Goal: Task Accomplishment & Management: Manage account settings

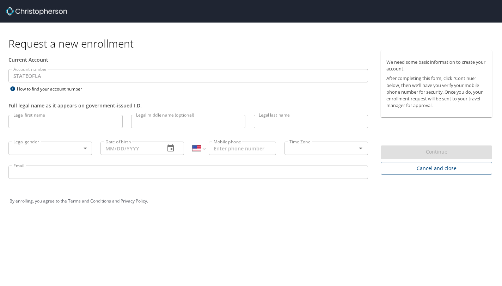
select select "US"
type input "Ryan"
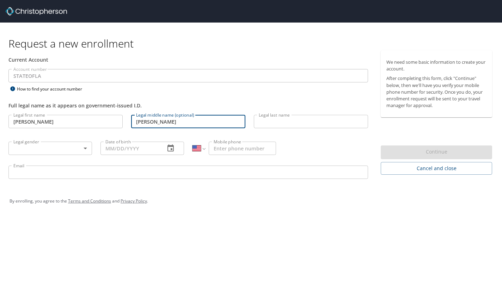
type input "Daniel"
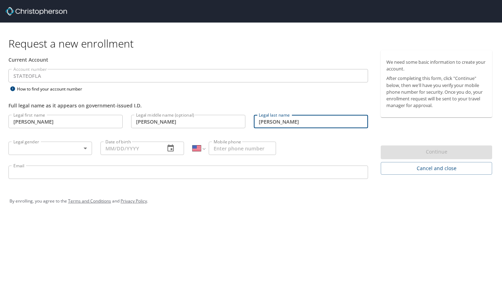
type input "Shotzberger"
click at [41, 152] on body "Request a new enrollment Current Account Account number STATEOFLA Account numbe…" at bounding box center [251, 143] width 502 height 286
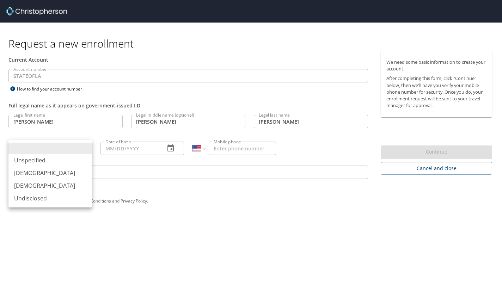
click at [26, 171] on li "Male" at bounding box center [49, 173] width 83 height 13
type input "Male"
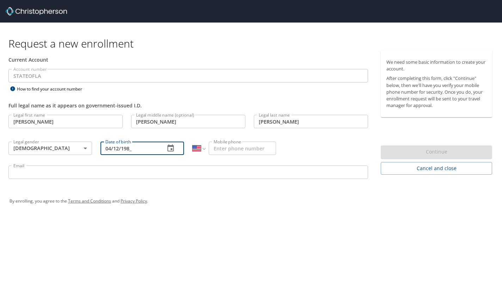
type input "04/12/1982"
type input "(302) 584-7926"
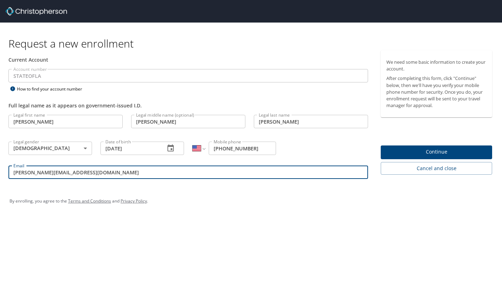
type input "shotzberger@ulm.edu"
click at [427, 151] on span "Continue" at bounding box center [436, 152] width 100 height 9
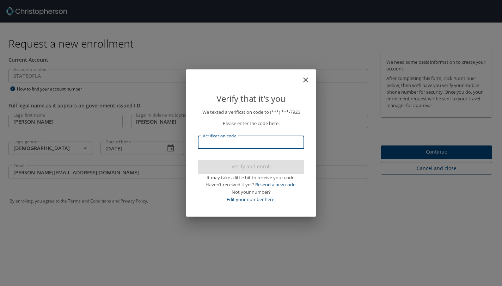
click at [236, 144] on input "Verification code" at bounding box center [251, 142] width 106 height 13
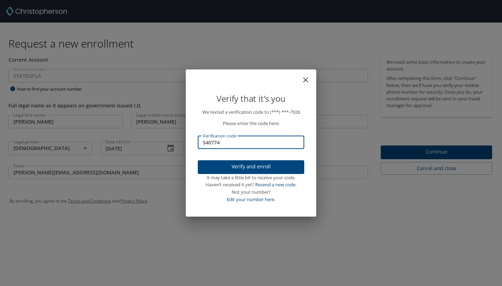
type input "540774"
click at [231, 169] on span "Verify and enroll" at bounding box center [250, 166] width 95 height 9
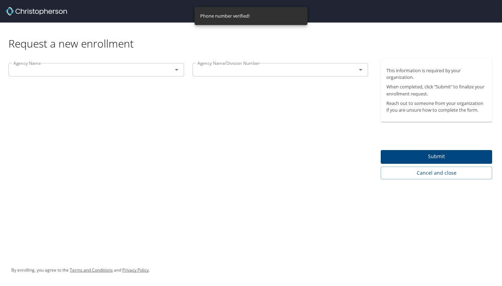
click at [417, 154] on span "Submit" at bounding box center [436, 156] width 100 height 9
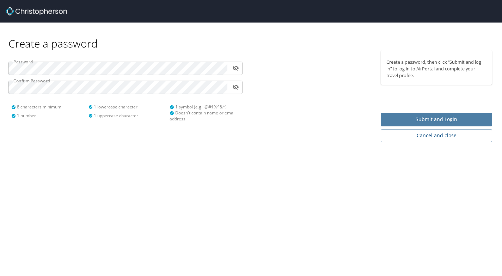
click at [420, 120] on span "Submit and Login" at bounding box center [436, 119] width 100 height 9
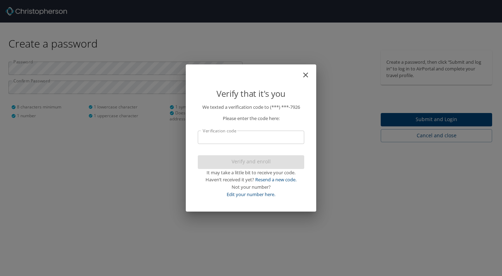
click at [257, 140] on input "Verification code" at bounding box center [251, 137] width 106 height 13
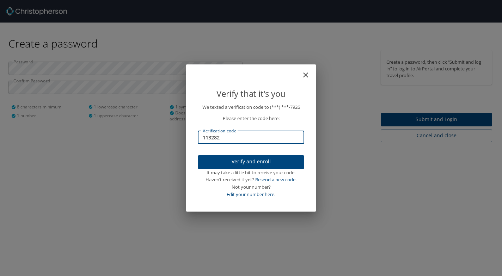
type input "113282"
click at [247, 162] on span "Verify and enroll" at bounding box center [250, 161] width 95 height 9
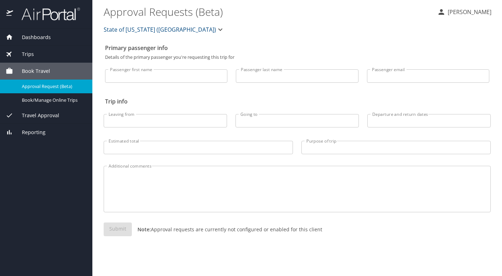
select select "US"
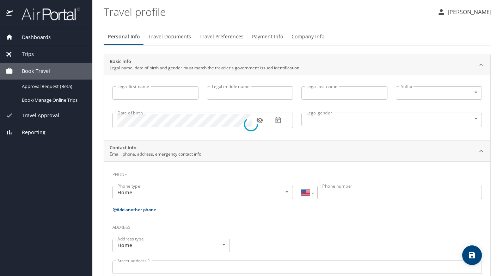
type input "Ryan"
type input "Daniel"
type input "Shotzberger"
type input "Male"
select select "US"
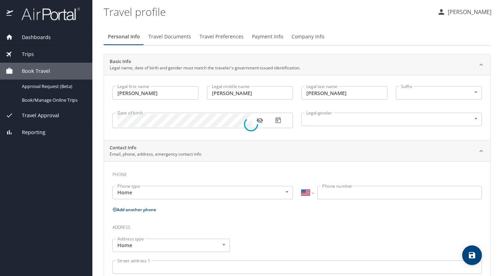
select select "US"
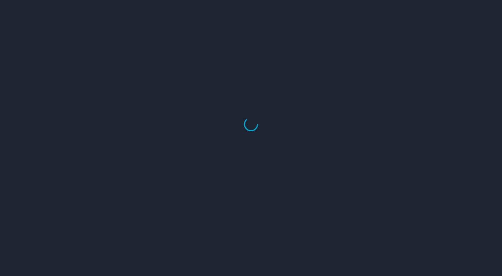
select select "US"
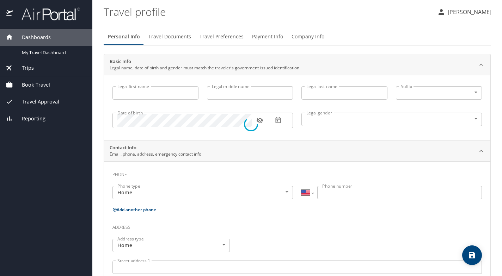
type input "Ryan"
type input "Daniel"
type input "Shotzberger"
type input "Male"
select select "US"
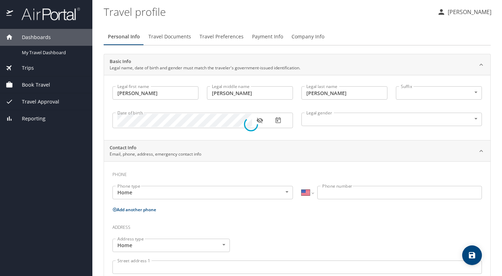
select select "US"
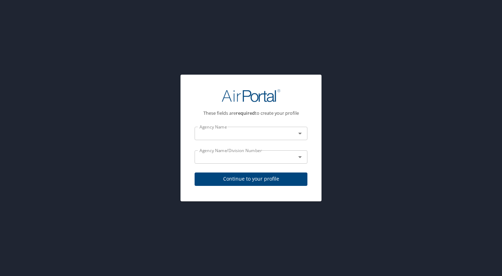
click at [166, 36] on div "These fields are required to create your profile Agency Name Agency Name Agency…" at bounding box center [251, 138] width 502 height 276
click at [229, 137] on input "text" at bounding box center [241, 133] width 88 height 9
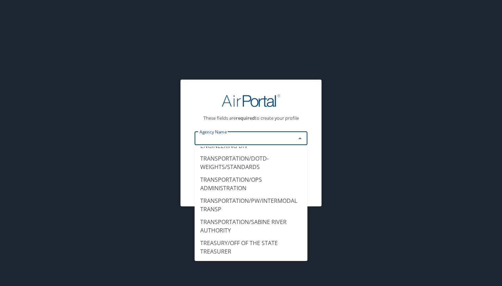
scroll to position [8705, 0]
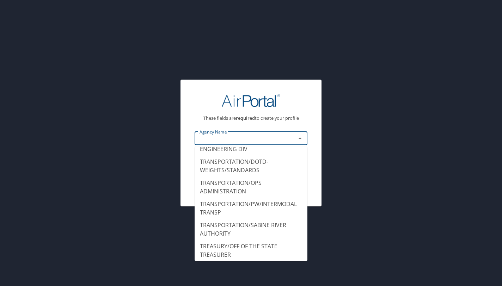
click at [219, 261] on li "ULM ATHLETICS" at bounding box center [250, 267] width 113 height 13
type input "ULM ATHLETICS"
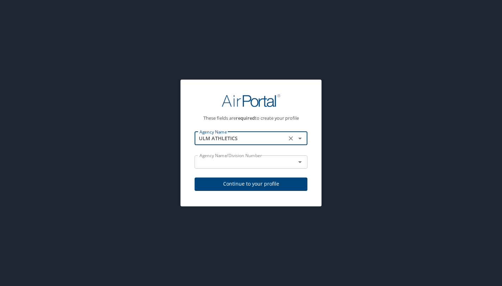
click at [232, 162] on input "text" at bounding box center [241, 161] width 88 height 9
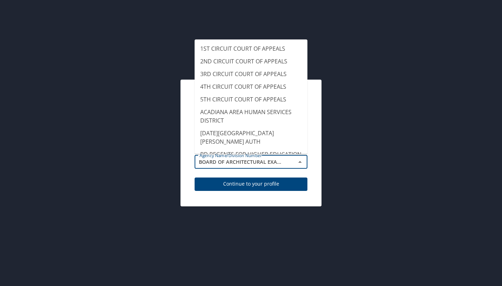
click at [187, 168] on div "These fields are required to create your profile Agency Name ULM ATHLETICS Agen…" at bounding box center [251, 141] width 130 height 113
click at [239, 163] on input "BOARD OF ARCHITECTURAL EXAMINERS" at bounding box center [241, 161] width 88 height 9
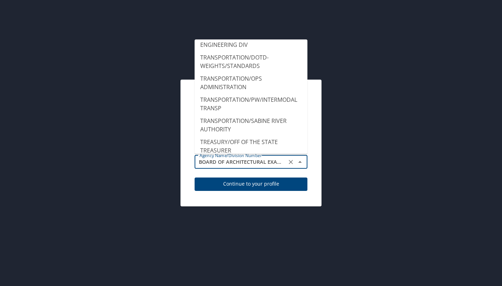
scroll to position [8687, 0]
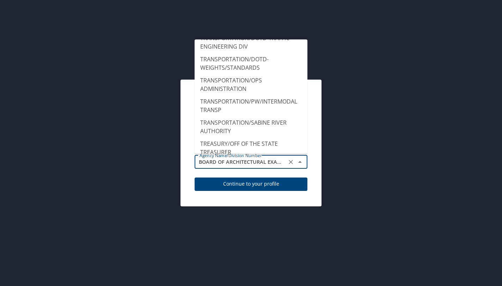
click at [225, 158] on li "ULM ATHLETICS" at bounding box center [250, 164] width 113 height 13
type input "ULM ATHLETICS"
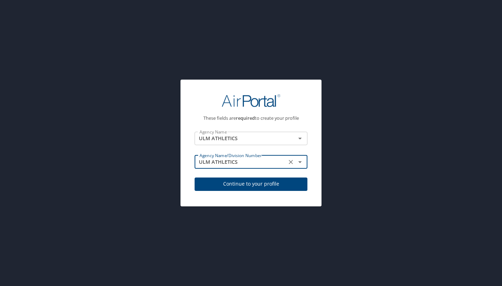
click at [188, 153] on div "These fields are required to create your profile Agency Name ULM ATHLETICS Agen…" at bounding box center [251, 141] width 130 height 113
click at [275, 144] on div "ULM ATHLETICS Agency Name" at bounding box center [250, 138] width 113 height 13
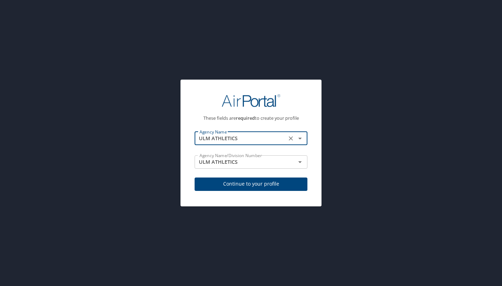
click at [302, 139] on icon "Open" at bounding box center [299, 138] width 8 height 8
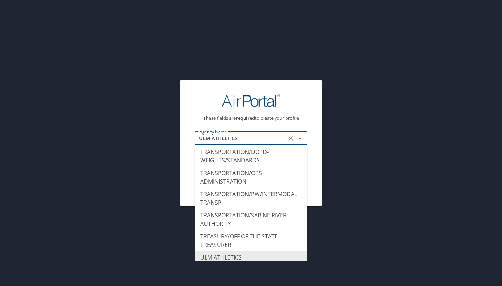
scroll to position [8711, 0]
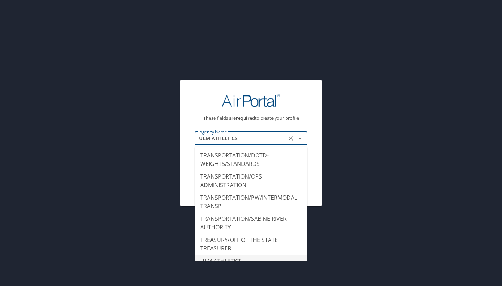
click at [225, 255] on li "ULM ATHLETICS" at bounding box center [250, 261] width 113 height 13
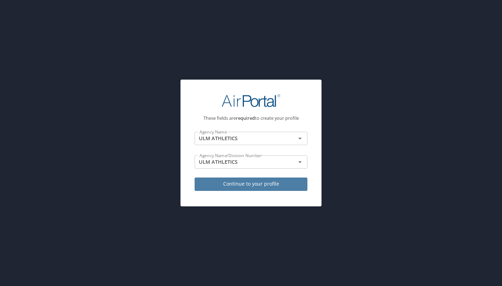
click at [225, 184] on span "Continue to your profile" at bounding box center [250, 184] width 101 height 9
select select "US"
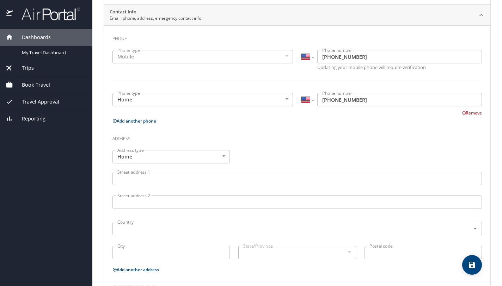
scroll to position [151, 0]
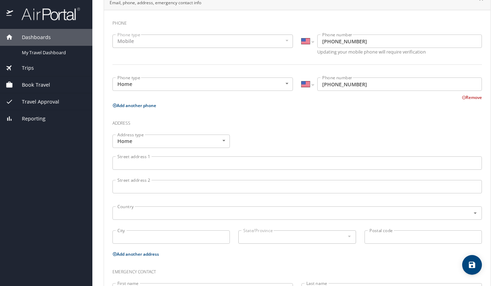
click at [154, 160] on input "Street address 1" at bounding box center [296, 162] width 369 height 13
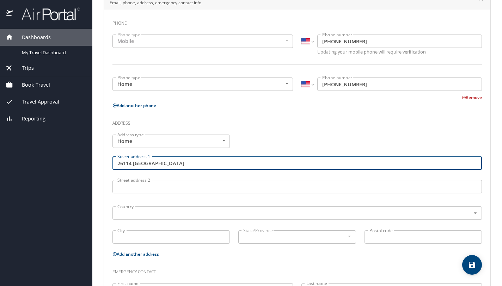
type input "26114 Lookout Oaks"
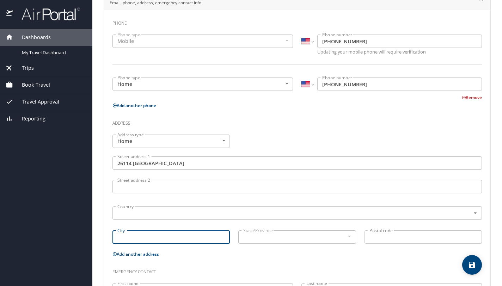
click at [138, 235] on input "City" at bounding box center [170, 236] width 117 height 13
type input "San Antonio"
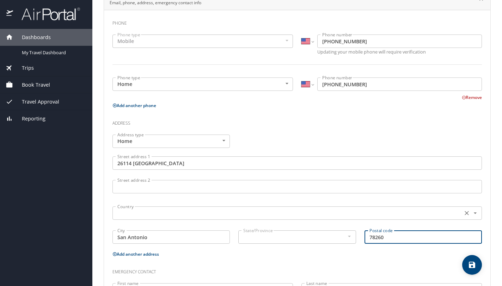
type input "78260"
click at [124, 215] on input "text" at bounding box center [286, 213] width 344 height 9
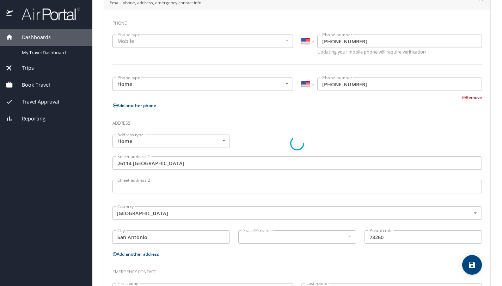
type input "United States of America"
click at [279, 238] on div "Address type Home Home Address type Street address 1 26114 Lookout Oaks Street …" at bounding box center [297, 189] width 378 height 119
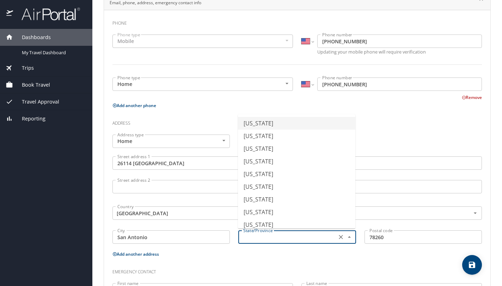
click at [279, 238] on input "text" at bounding box center [286, 236] width 92 height 9
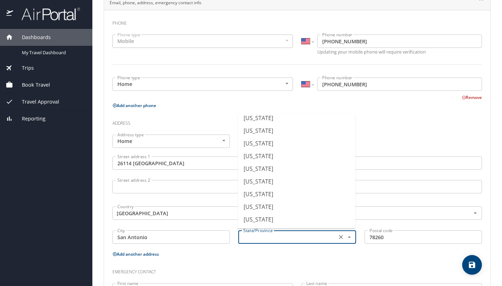
scroll to position [538, 0]
click at [253, 132] on li "Texas" at bounding box center [296, 130] width 117 height 13
type input "Texas"
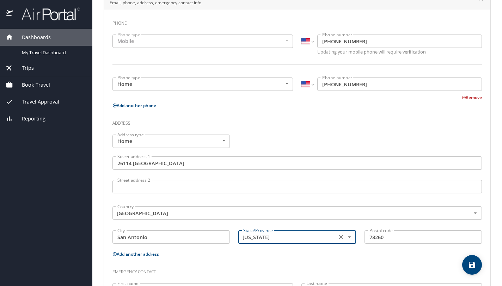
click at [242, 132] on div "Address type Home Home Address type Street address 1 26114 Lookout Oaks Street …" at bounding box center [297, 189] width 378 height 119
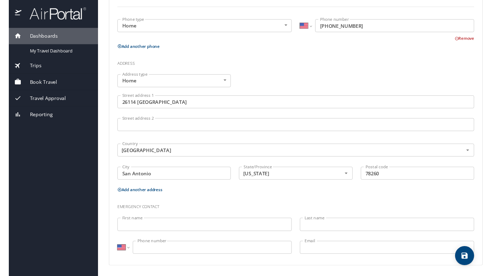
scroll to position [209, 0]
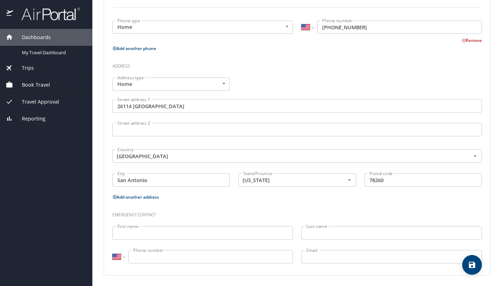
click at [166, 231] on input "First name" at bounding box center [202, 232] width 180 height 13
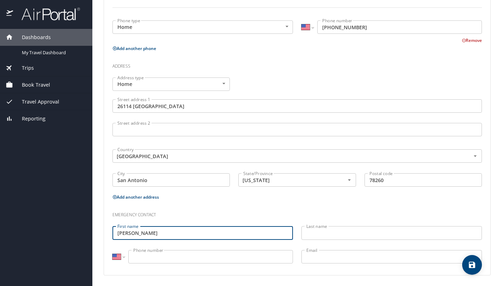
type input "Angie"
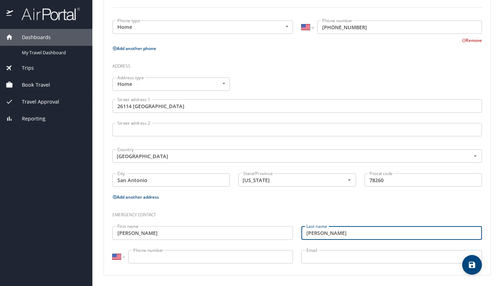
type input "Shotzberger"
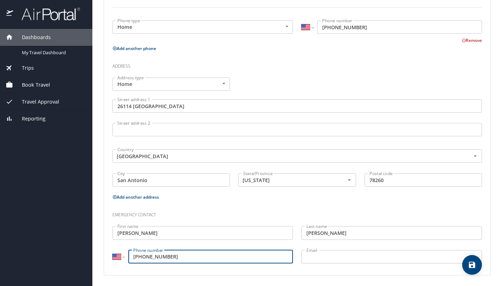
type input "(214) 649-4406"
click at [333, 255] on input "Email" at bounding box center [391, 256] width 180 height 13
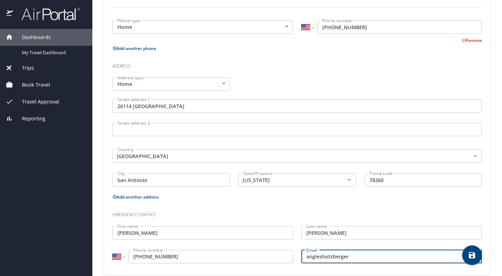
click at [319, 256] on input "angieshotzberger" at bounding box center [391, 256] width 180 height 13
click at [375, 257] on input "angie.shotzberger" at bounding box center [391, 256] width 180 height 13
type input "angie.shotzberger@gmail.com"
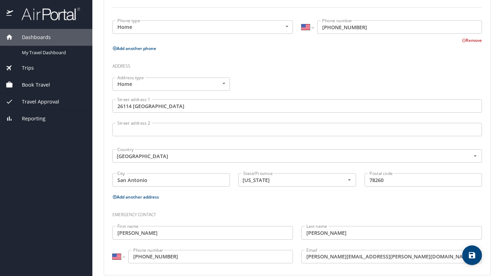
click at [260, 211] on h3 "Emergency contact" at bounding box center [296, 213] width 369 height 12
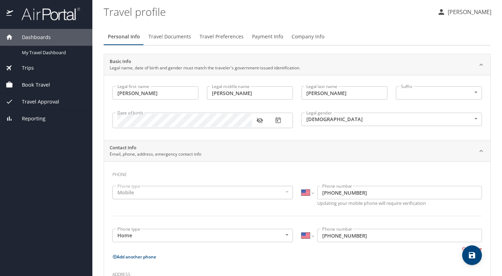
scroll to position [0, 0]
click at [472, 257] on icon "save" at bounding box center [471, 255] width 8 height 8
select select "US"
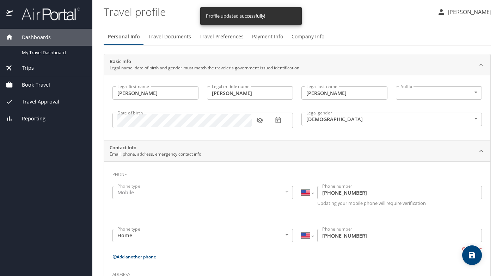
select select "US"
click at [168, 37] on span "Travel Documents" at bounding box center [169, 36] width 43 height 9
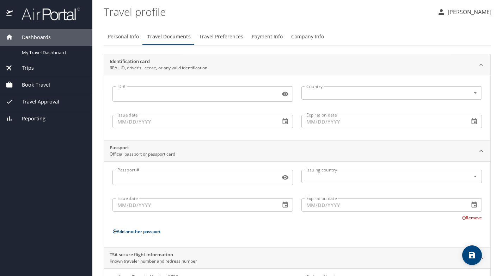
click at [222, 96] on input "ID #" at bounding box center [194, 93] width 165 height 13
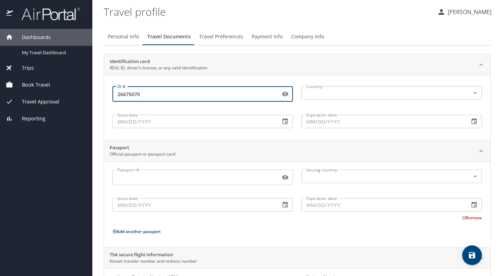
type input "26675070"
click at [124, 123] on input "Issue date" at bounding box center [193, 121] width 162 height 13
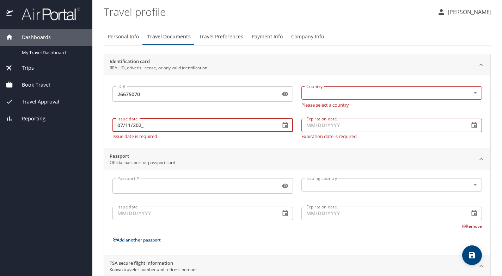
type input "07/11/2020"
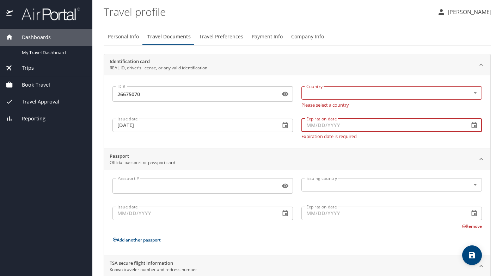
click at [310, 126] on input "Expiration date" at bounding box center [382, 125] width 162 height 13
type input "04/12/2028"
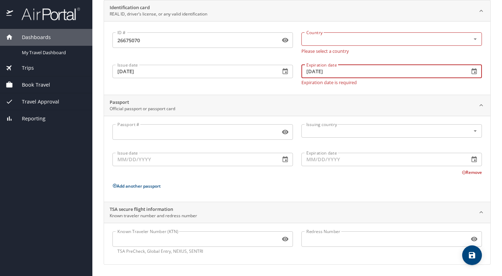
scroll to position [53, 0]
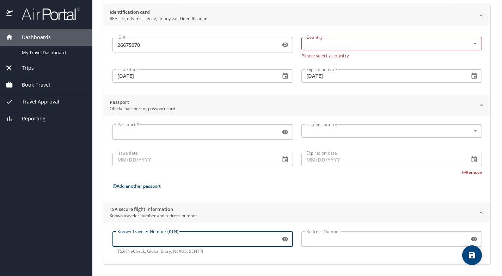
click at [127, 242] on input "Known Traveler Number (KTN)" at bounding box center [194, 238] width 165 height 13
click at [122, 239] on input "Tt11hvjh7" at bounding box center [194, 239] width 165 height 13
click at [130, 240] on input "TT11hvjh7" at bounding box center [194, 239] width 165 height 13
click at [151, 240] on input "TT11HVJHhvjh7" at bounding box center [194, 239] width 165 height 13
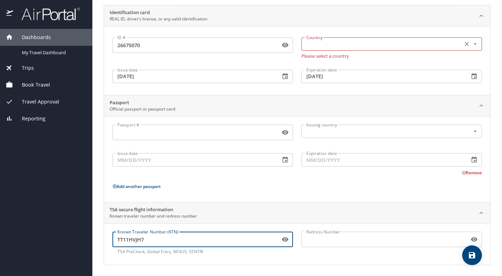
type input "TT11HVJH7"
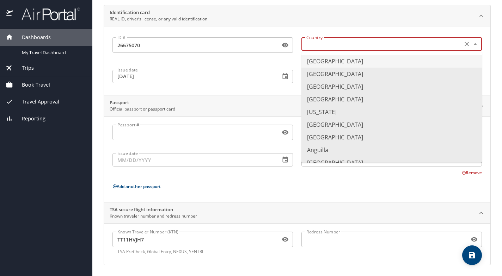
click at [326, 42] on input "text" at bounding box center [380, 43] width 155 height 9
click at [320, 62] on li "United States of America" at bounding box center [391, 61] width 180 height 13
type input "United States of America"
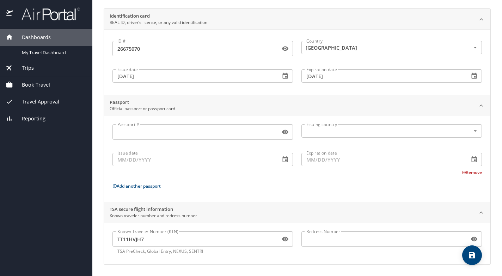
click at [295, 62] on div "Issue date 07/11/2020 Issue date" at bounding box center [202, 75] width 189 height 27
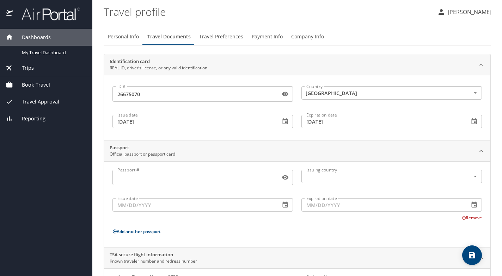
scroll to position [0, 0]
click at [285, 93] on icon "button" at bounding box center [284, 94] width 7 height 7
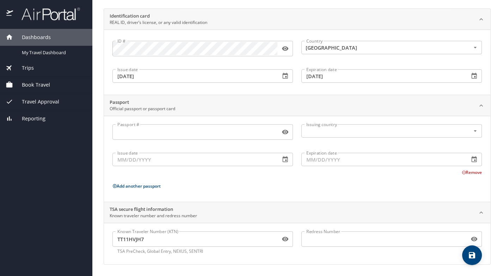
scroll to position [45, 0]
click at [471, 256] on icon "save" at bounding box center [471, 255] width 8 height 8
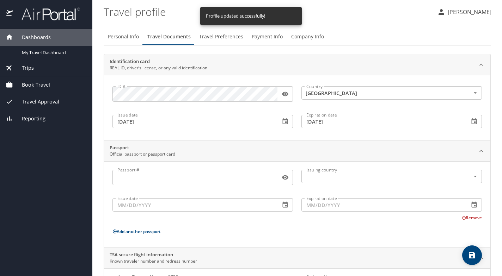
scroll to position [0, 0]
click at [212, 36] on span "Travel Preferences" at bounding box center [221, 36] width 44 height 9
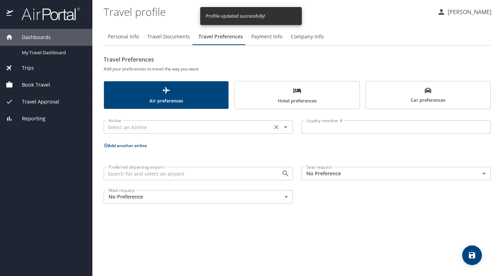
click at [150, 127] on input "text" at bounding box center [188, 127] width 164 height 9
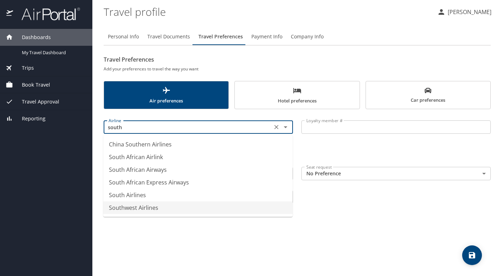
click at [122, 209] on li "Southwest Airlines" at bounding box center [197, 207] width 189 height 13
type input "Southwest Airlines"
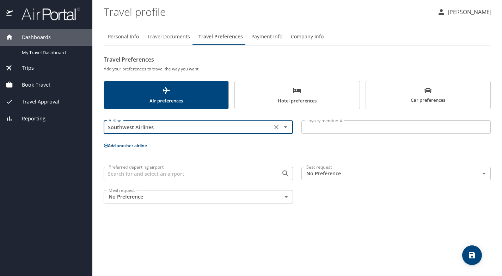
click at [301, 132] on input "Loyalty member #" at bounding box center [395, 126] width 189 height 13
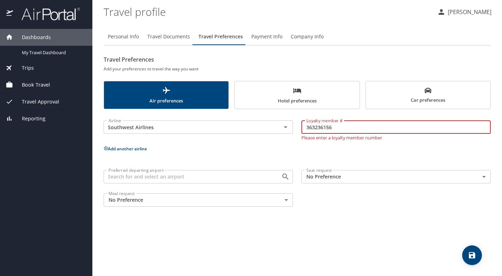
type input "363236156"
click at [387, 178] on body "Dashboards My Travel Dashboard Trips Current / Future Trips Past Trips Trips Mi…" at bounding box center [251, 138] width 502 height 276
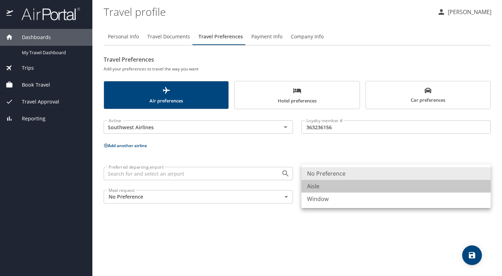
click at [323, 186] on li "Aisle" at bounding box center [395, 186] width 189 height 13
type input "Aisle"
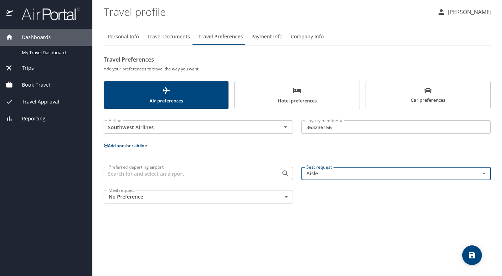
click at [307, 193] on div "Preferred departing airport Preferred departing airport Seat request Aisle Aisl…" at bounding box center [296, 185] width 395 height 45
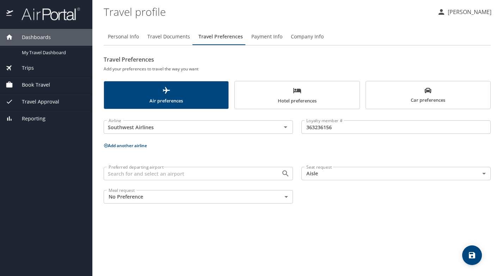
click at [278, 102] on span "Hotel preferences" at bounding box center [297, 95] width 116 height 19
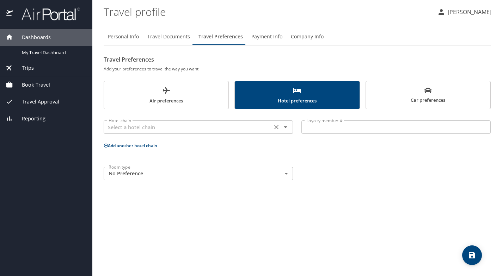
click at [164, 125] on input "text" at bounding box center [188, 127] width 164 height 9
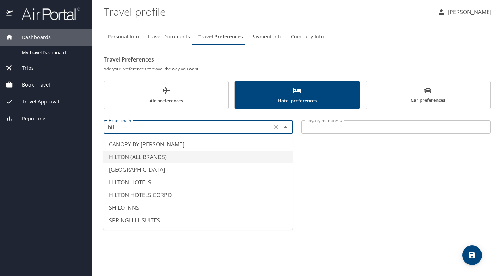
click at [134, 156] on li "HILTON (ALL BRANDS)" at bounding box center [197, 157] width 189 height 13
type input "HILTON (ALL BRANDS)"
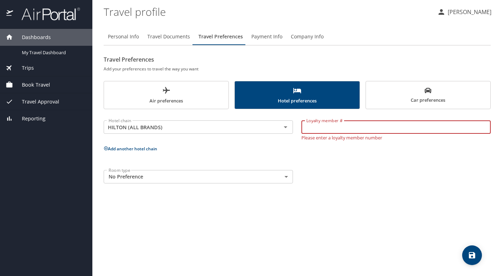
click at [315, 127] on input "Loyalty member #" at bounding box center [395, 126] width 189 height 13
type input "670193696"
click at [299, 149] on p "Add another hotel chain" at bounding box center [297, 148] width 387 height 9
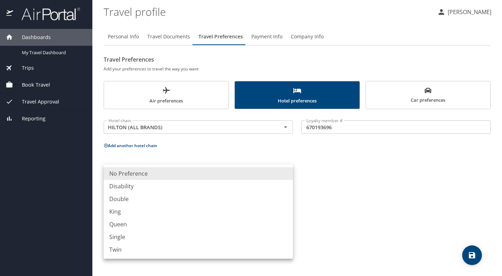
click at [232, 172] on body "Dashboards My Travel Dashboard Trips Current / Future Trips Past Trips Trips Mi…" at bounding box center [251, 138] width 502 height 276
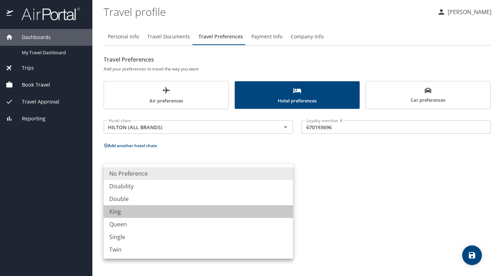
click at [135, 210] on li "King" at bounding box center [198, 211] width 189 height 13
type input "King"
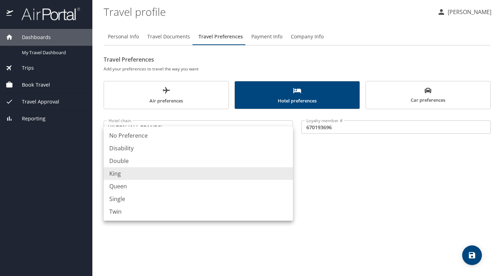
click at [245, 176] on body "Dashboards My Travel Dashboard Trips Current / Future Trips Past Trips Trips Mi…" at bounding box center [251, 138] width 502 height 276
click at [117, 174] on li "King" at bounding box center [198, 173] width 189 height 13
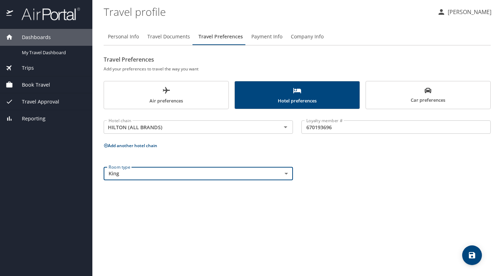
click at [203, 216] on div "Personal Info Travel Documents Travel Preferences Payment Info Company Info Tra…" at bounding box center [297, 150] width 387 height 254
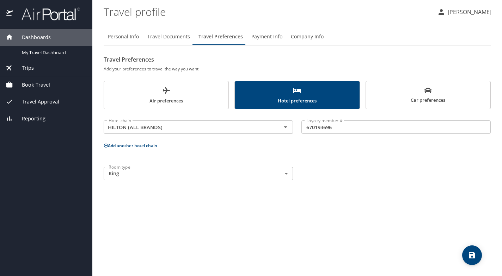
click at [402, 100] on span "Car preferences" at bounding box center [428, 95] width 116 height 17
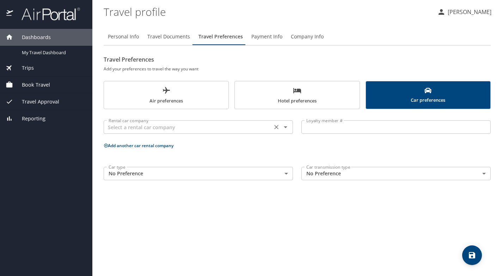
click at [173, 131] on input "text" at bounding box center [188, 127] width 164 height 9
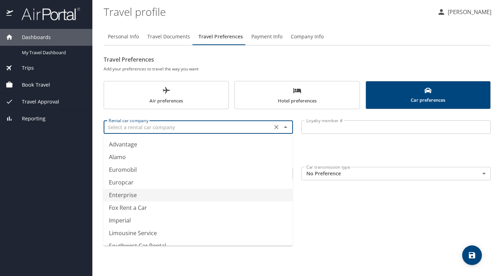
click at [126, 194] on li "Enterprise" at bounding box center [197, 195] width 189 height 13
type input "Enterprise"
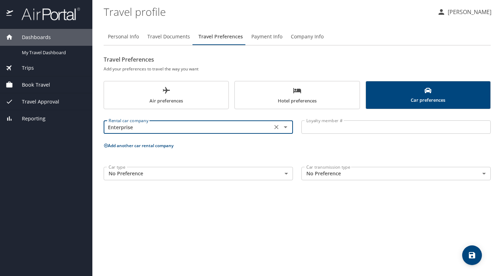
click at [320, 131] on input "Loyalty member #" at bounding box center [395, 126] width 189 height 13
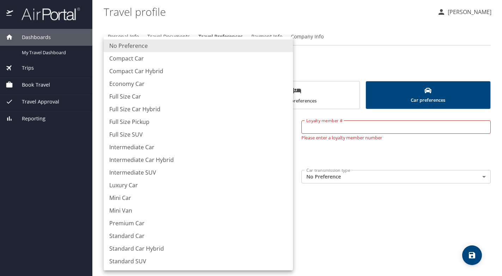
click at [227, 180] on body "Dashboards My Travel Dashboard Trips Current / Future Trips Past Trips Trips Mi…" at bounding box center [251, 138] width 502 height 276
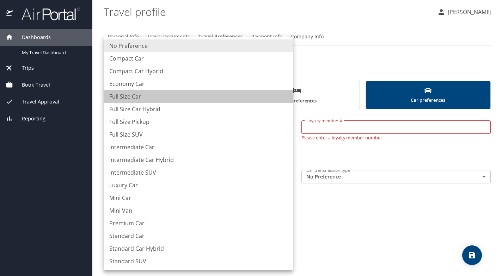
click at [131, 95] on li "Full Size Car" at bounding box center [198, 96] width 189 height 13
type input "FullSizeCar"
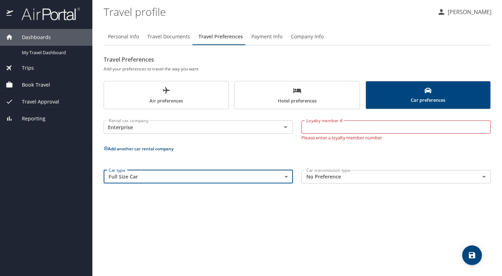
click at [357, 179] on body "Dashboards My Travel Dashboard Trips Current / Future Trips Past Trips Trips Mi…" at bounding box center [251, 138] width 502 height 276
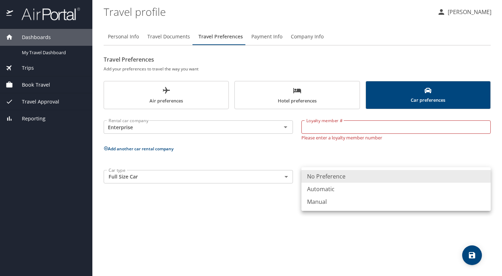
click at [331, 191] on li "Automatic" at bounding box center [395, 189] width 189 height 13
type input "Automatic"
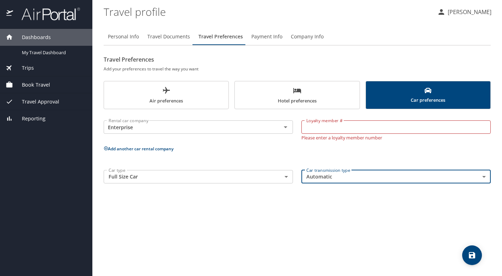
click at [343, 126] on input "Loyalty member #" at bounding box center [395, 126] width 189 height 13
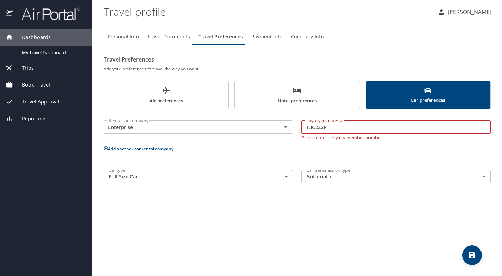
type input "T3C2Z2R"
click at [473, 254] on icon "save" at bounding box center [471, 255] width 6 height 6
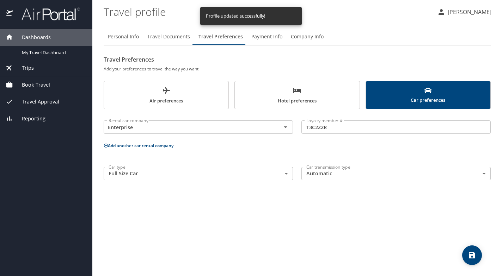
click at [269, 39] on span "Payment Info" at bounding box center [266, 36] width 31 height 9
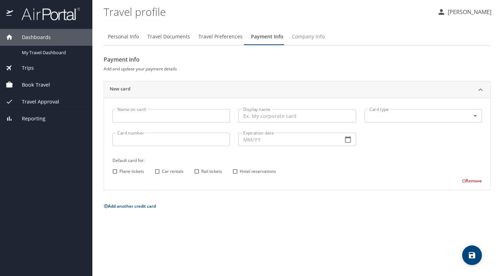
click at [305, 36] on span "Company Info" at bounding box center [308, 36] width 33 height 9
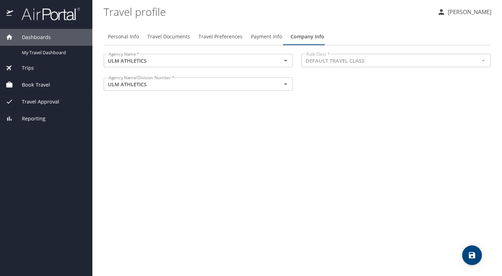
click at [259, 38] on span "Payment Info" at bounding box center [266, 36] width 31 height 9
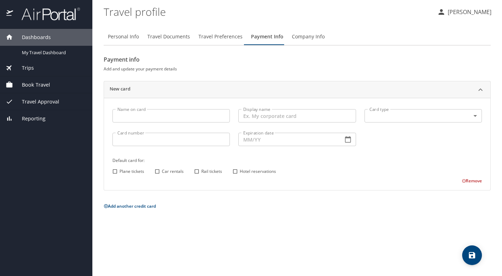
click at [216, 37] on span "Travel Preferences" at bounding box center [220, 36] width 44 height 9
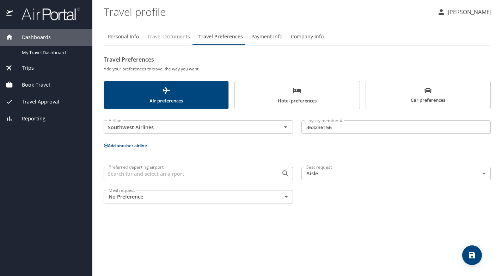
click at [168, 37] on span "Travel Documents" at bounding box center [168, 36] width 43 height 9
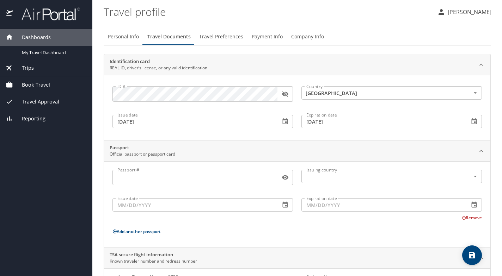
click at [126, 36] on span "Personal Info" at bounding box center [123, 36] width 31 height 9
select select "US"
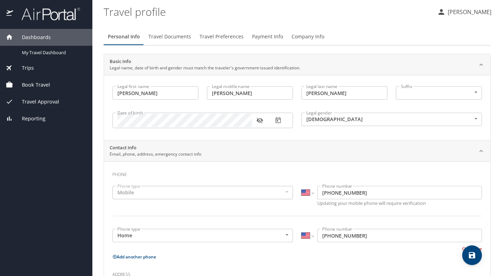
click at [470, 256] on icon "save" at bounding box center [471, 255] width 6 height 6
select select "US"
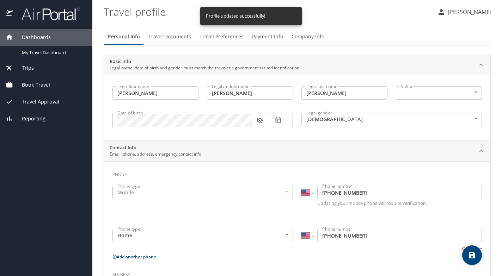
select select "US"
click at [27, 67] on span "Trips" at bounding box center [23, 68] width 21 height 8
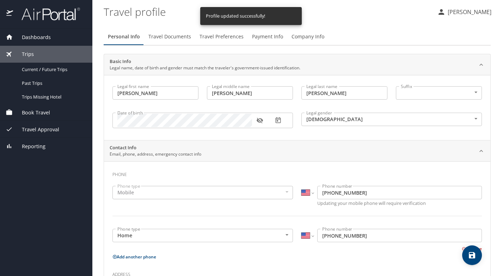
click at [31, 111] on span "Book Travel" at bounding box center [31, 113] width 37 height 8
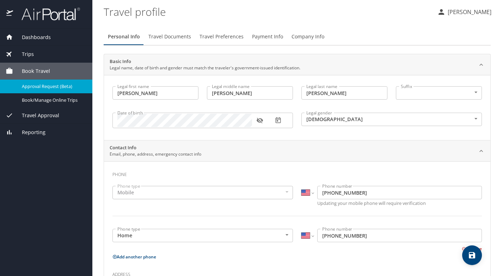
click at [41, 86] on span "Approval Request (Beta)" at bounding box center [53, 86] width 62 height 7
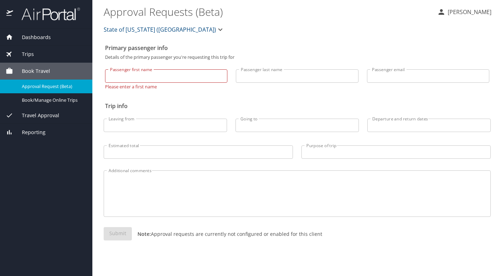
click at [43, 34] on span "Dashboards" at bounding box center [32, 37] width 38 height 8
